Goal: Find specific page/section: Find specific page/section

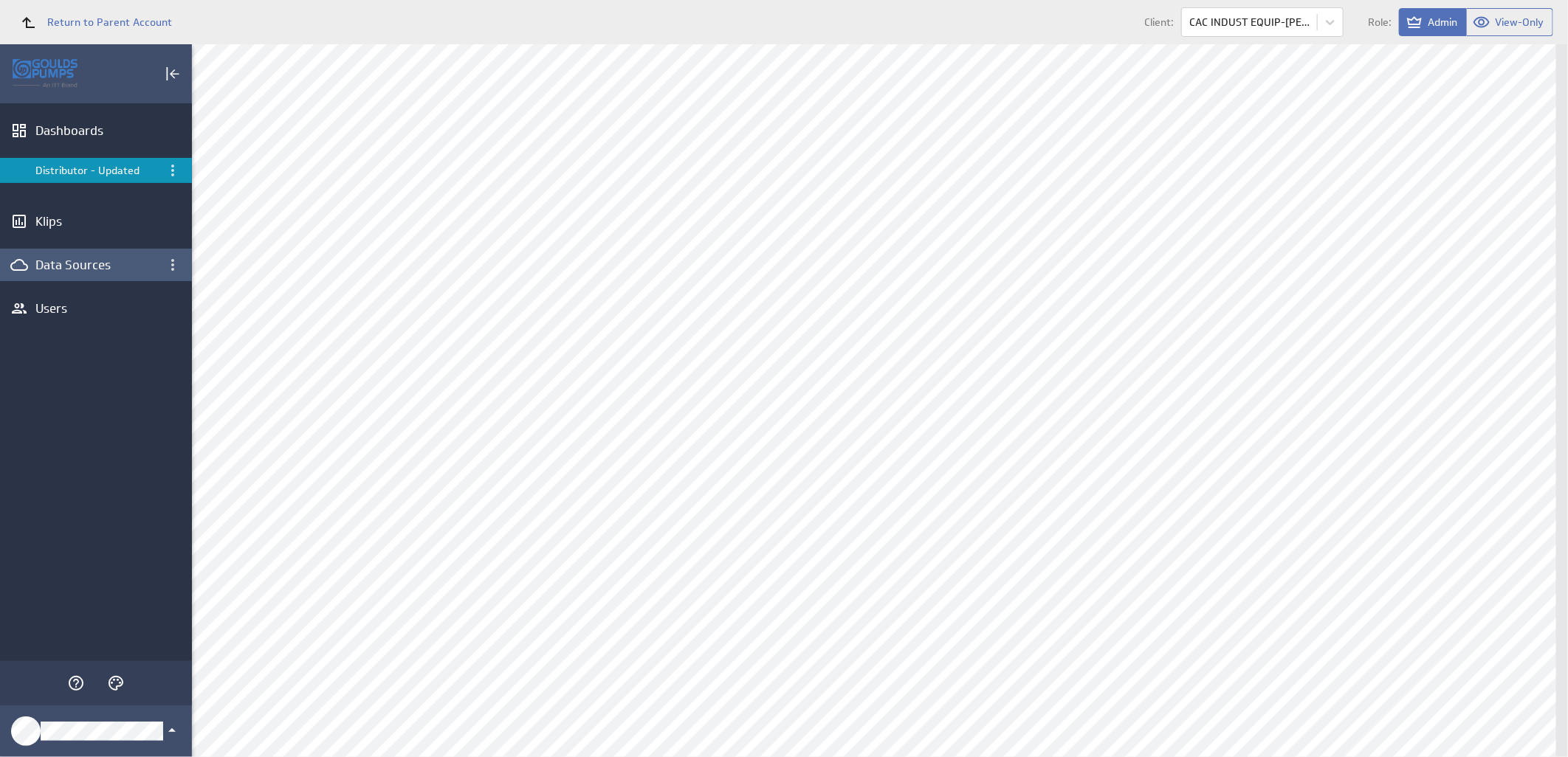
click at [81, 267] on div "Data Sources" at bounding box center [96, 264] width 121 height 16
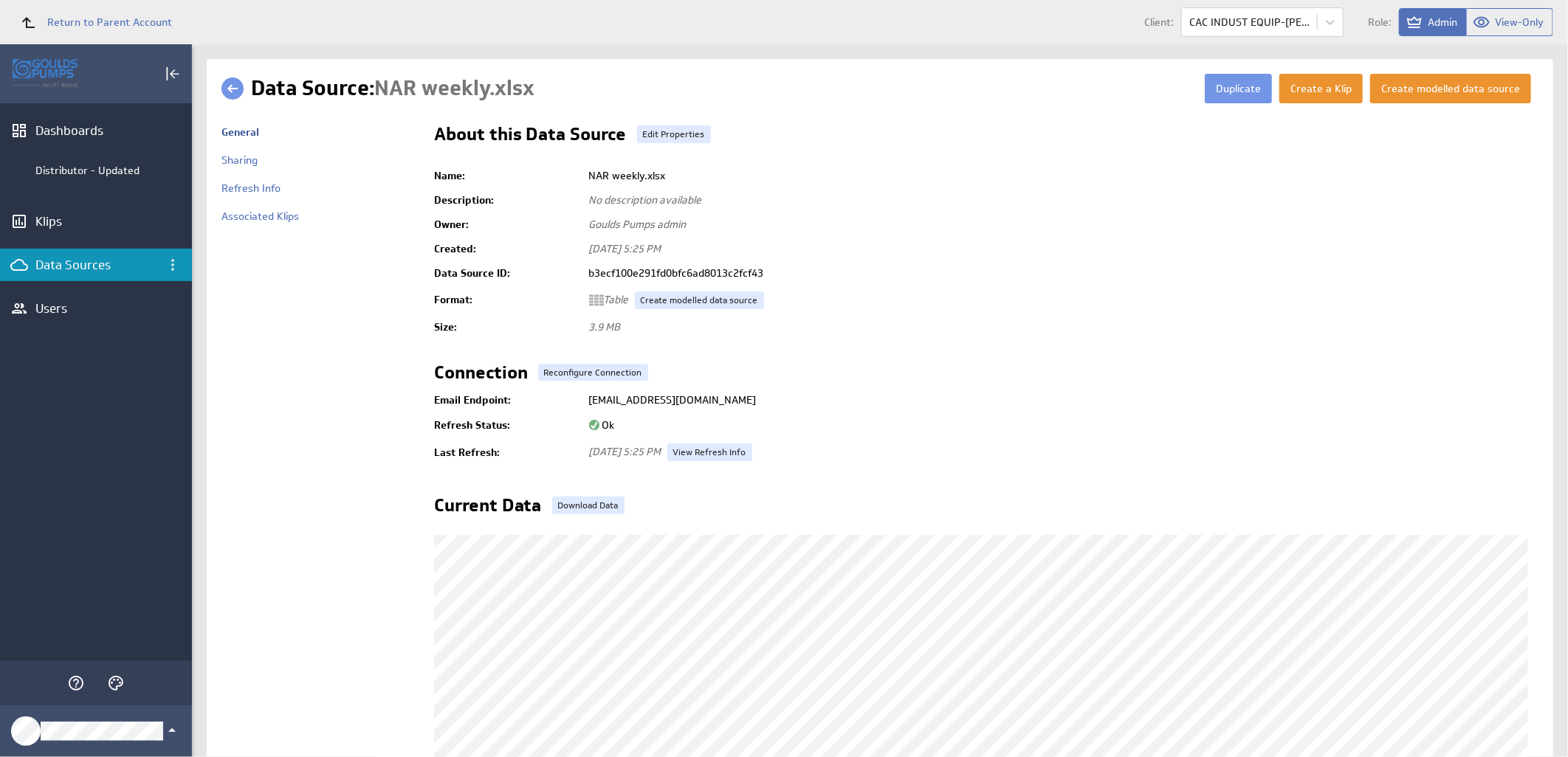
drag, startPoint x: 874, startPoint y: 399, endPoint x: 571, endPoint y: 407, distance: 303.1
click at [571, 407] on tr "Email Endpoint: ds+b3ecf100e291fd0bfc6ad8013c2fcf43@klipfoliodata.com" at bounding box center [986, 400] width 1104 height 26
copy tr "ds+b3ecf100e291fd0bfc6ad8013c2fcf43@klipfoliodata.com"
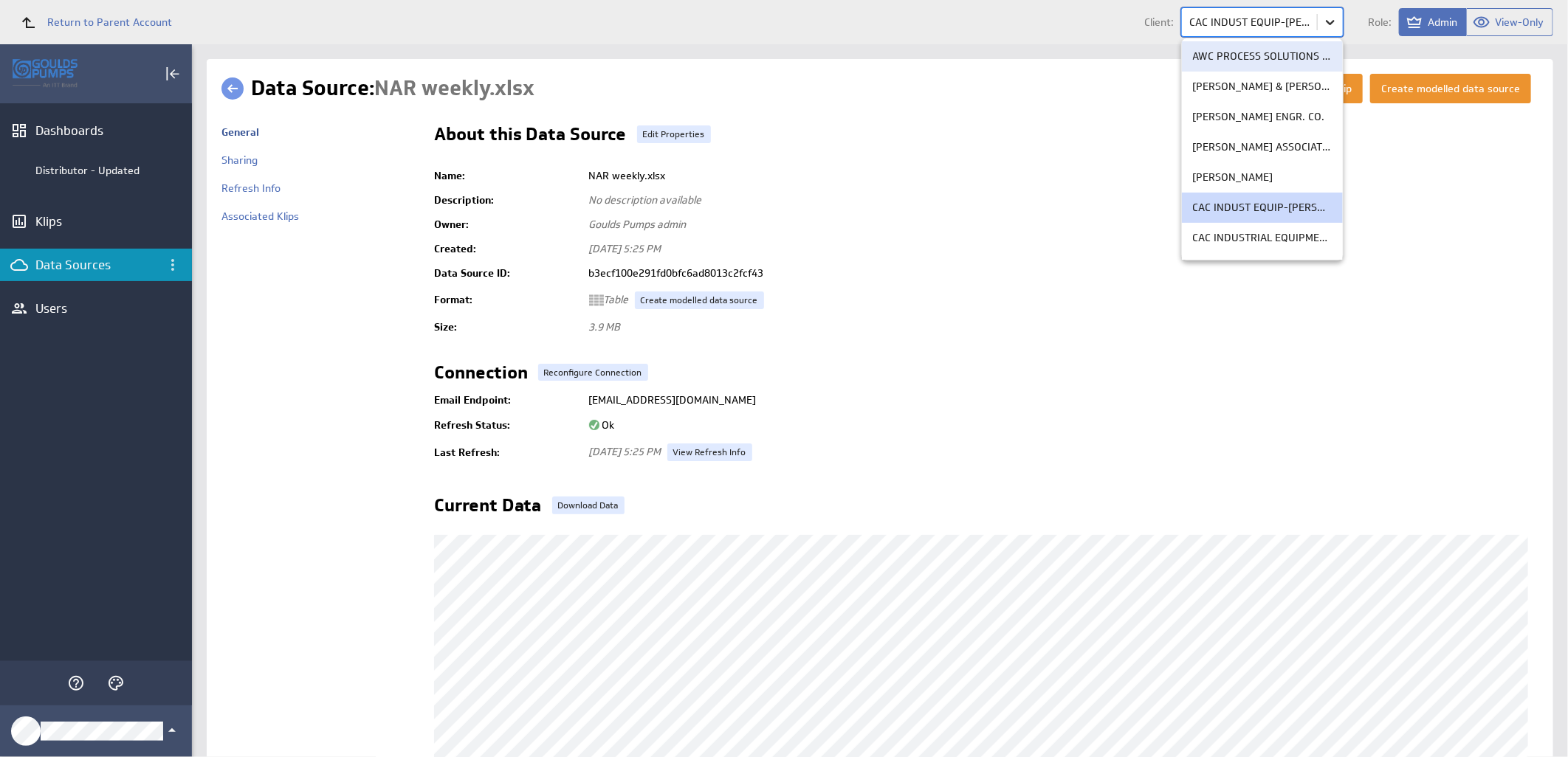
click at [1320, 17] on body "Return to Parent Account Client: option AWC PROCESS SOLUTIONS LTD focused, 1 of…" at bounding box center [784, 378] width 1568 height 757
click at [1240, 233] on p "CAC INDUSTRIAL EQUIPMENT" at bounding box center [1263, 238] width 139 height 15
